Goal: Task Accomplishment & Management: Complete application form

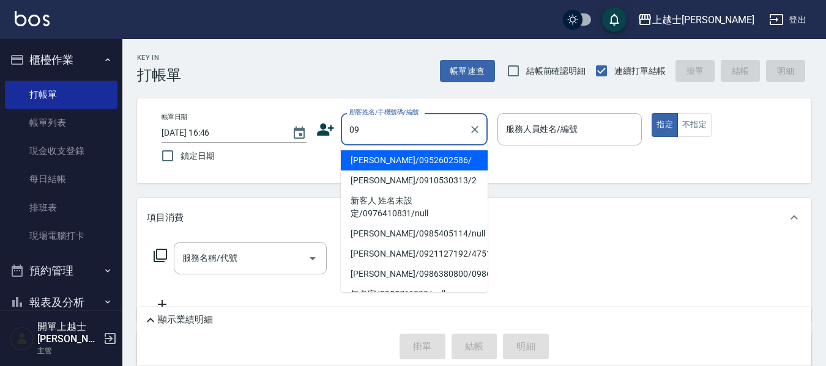
type input "[PERSON_NAME]/0952602586/"
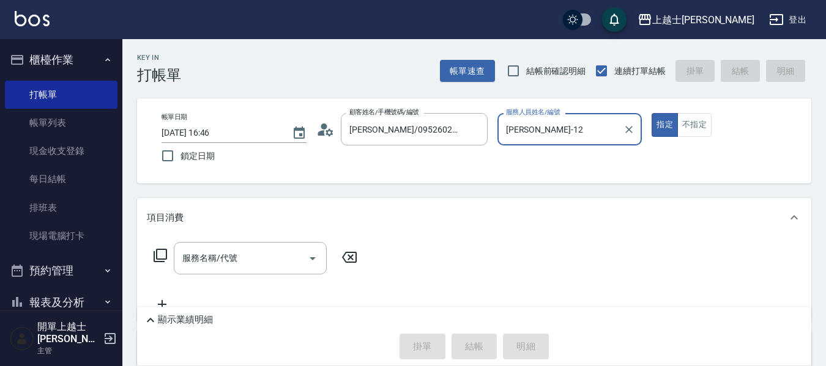
type input "[PERSON_NAME]-12"
click at [652, 113] on button "指定" at bounding box center [665, 125] width 26 height 24
type button "true"
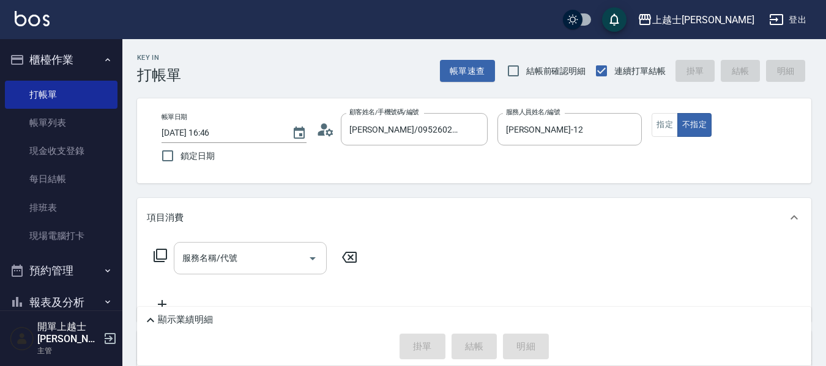
click at [252, 262] on input "服務名稱/代號" at bounding box center [241, 258] width 124 height 21
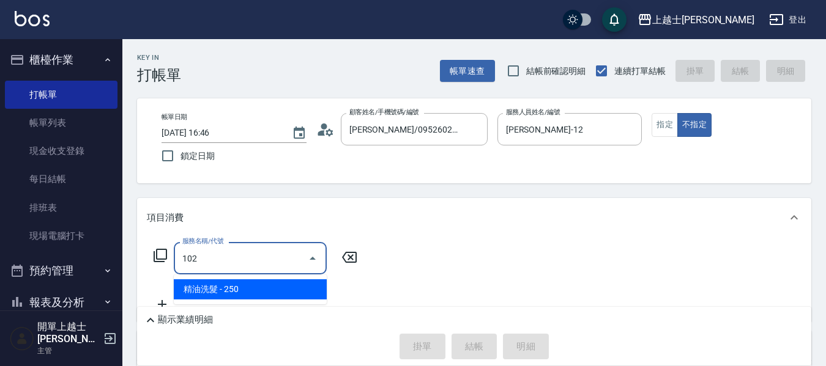
type input "精油洗髮(102)"
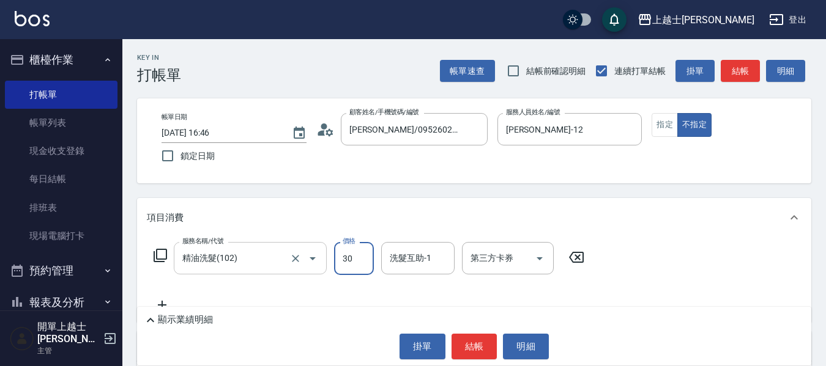
type input "300"
